Goal: Information Seeking & Learning: Learn about a topic

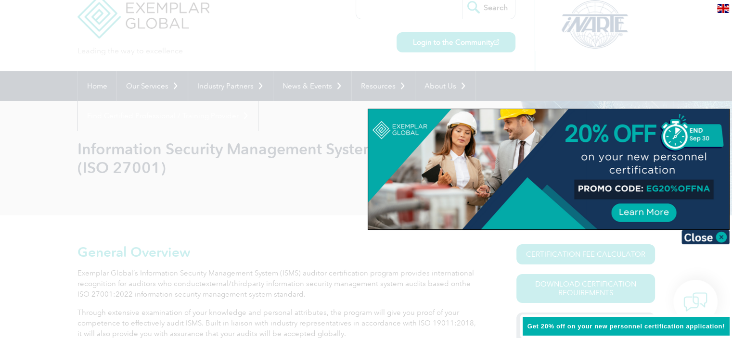
scroll to position [77, 0]
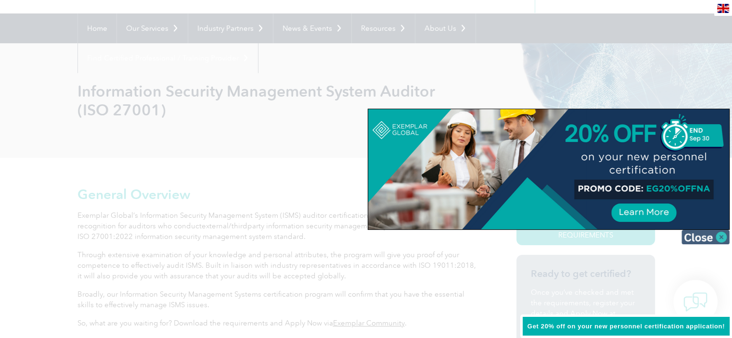
click at [713, 240] on img at bounding box center [705, 237] width 48 height 14
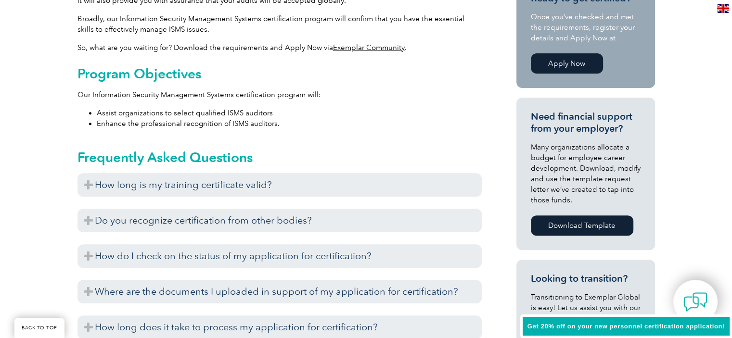
scroll to position [321, 0]
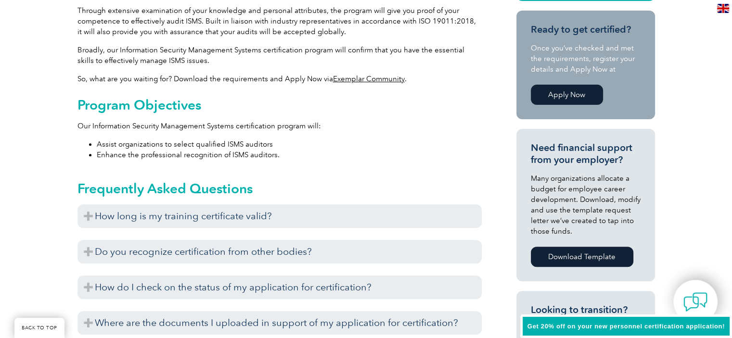
click at [566, 96] on link "Apply Now" at bounding box center [566, 95] width 72 height 20
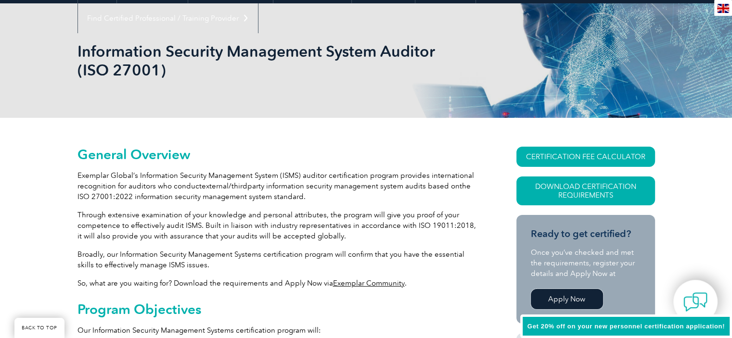
scroll to position [111, 0]
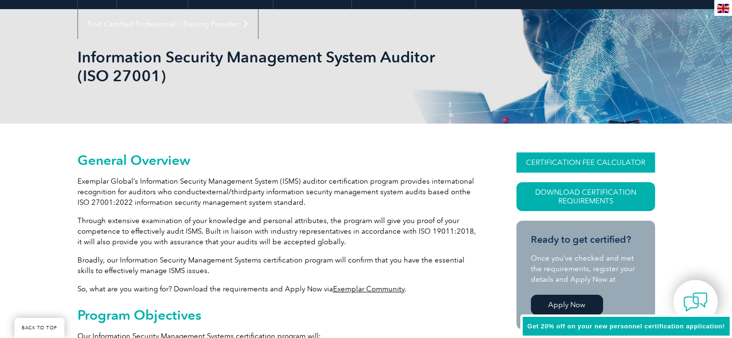
click at [563, 159] on link "CERTIFICATION FEE CALCULATOR" at bounding box center [585, 162] width 139 height 20
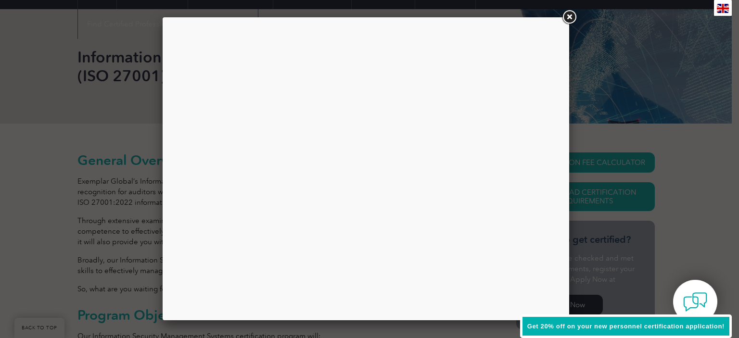
click at [660, 330] on div "Get 20% off on your new personnel certification application!" at bounding box center [626, 327] width 212 height 24
click at [645, 328] on span "Get 20% off on your new personnel certification application!" at bounding box center [625, 326] width 197 height 7
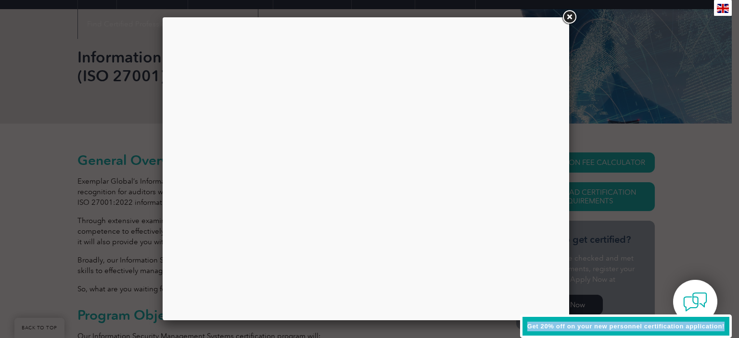
click at [645, 328] on span "Get 20% off on your new personnel certification application!" at bounding box center [625, 326] width 197 height 7
click at [568, 13] on link at bounding box center [568, 17] width 17 height 17
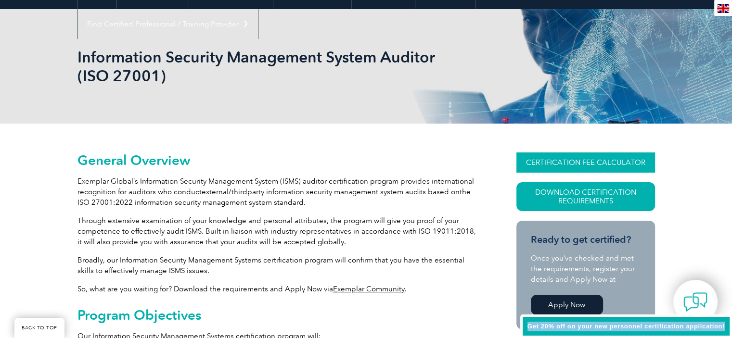
click at [567, 158] on link "CERTIFICATION FEE CALCULATOR" at bounding box center [585, 162] width 139 height 20
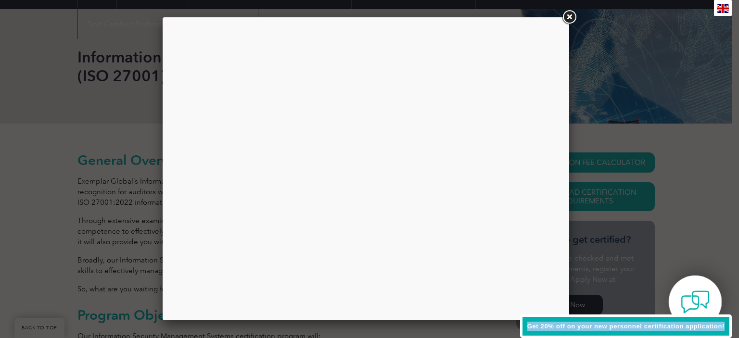
click at [683, 288] on img at bounding box center [695, 302] width 29 height 29
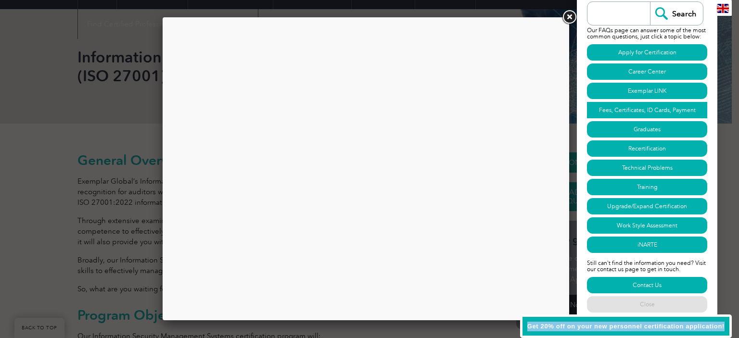
click at [633, 104] on link "Fees, Certificates, ID Cards, Payment" at bounding box center [647, 110] width 120 height 16
click at [571, 20] on link at bounding box center [568, 17] width 17 height 17
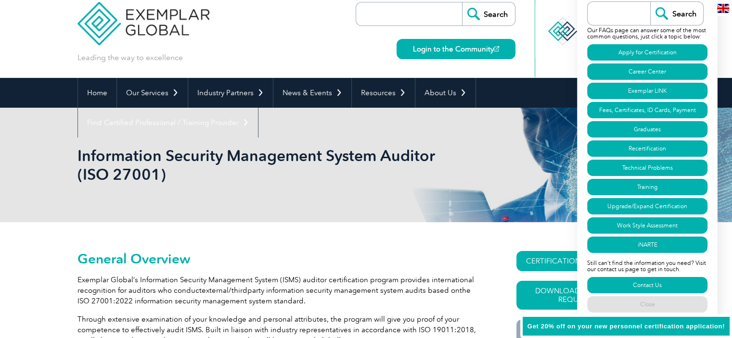
scroll to position [0, 0]
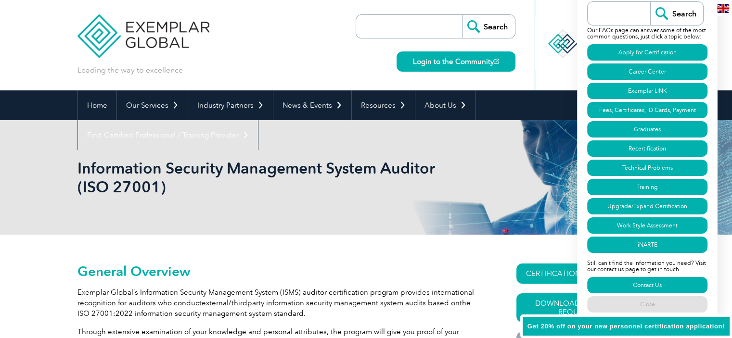
click at [288, 66] on div "Leading the way to excellence Search Login to the Community ▼" at bounding box center [365, 45] width 577 height 90
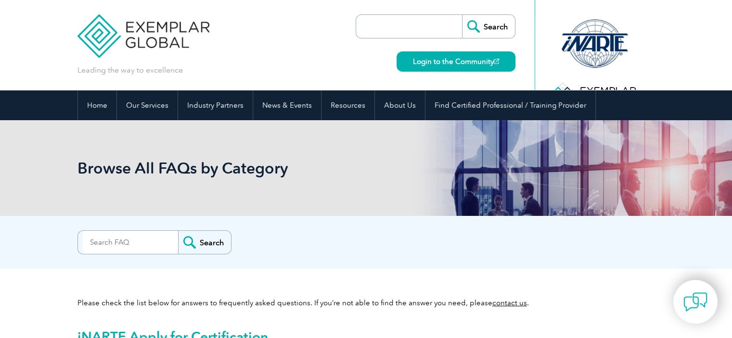
scroll to position [2277, 0]
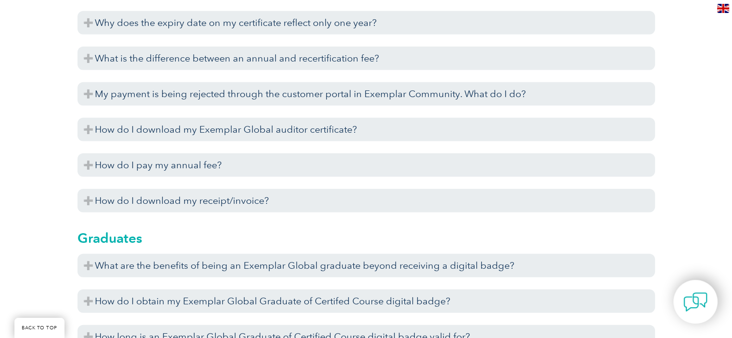
scroll to position [2527, 0]
